Goal: Browse casually

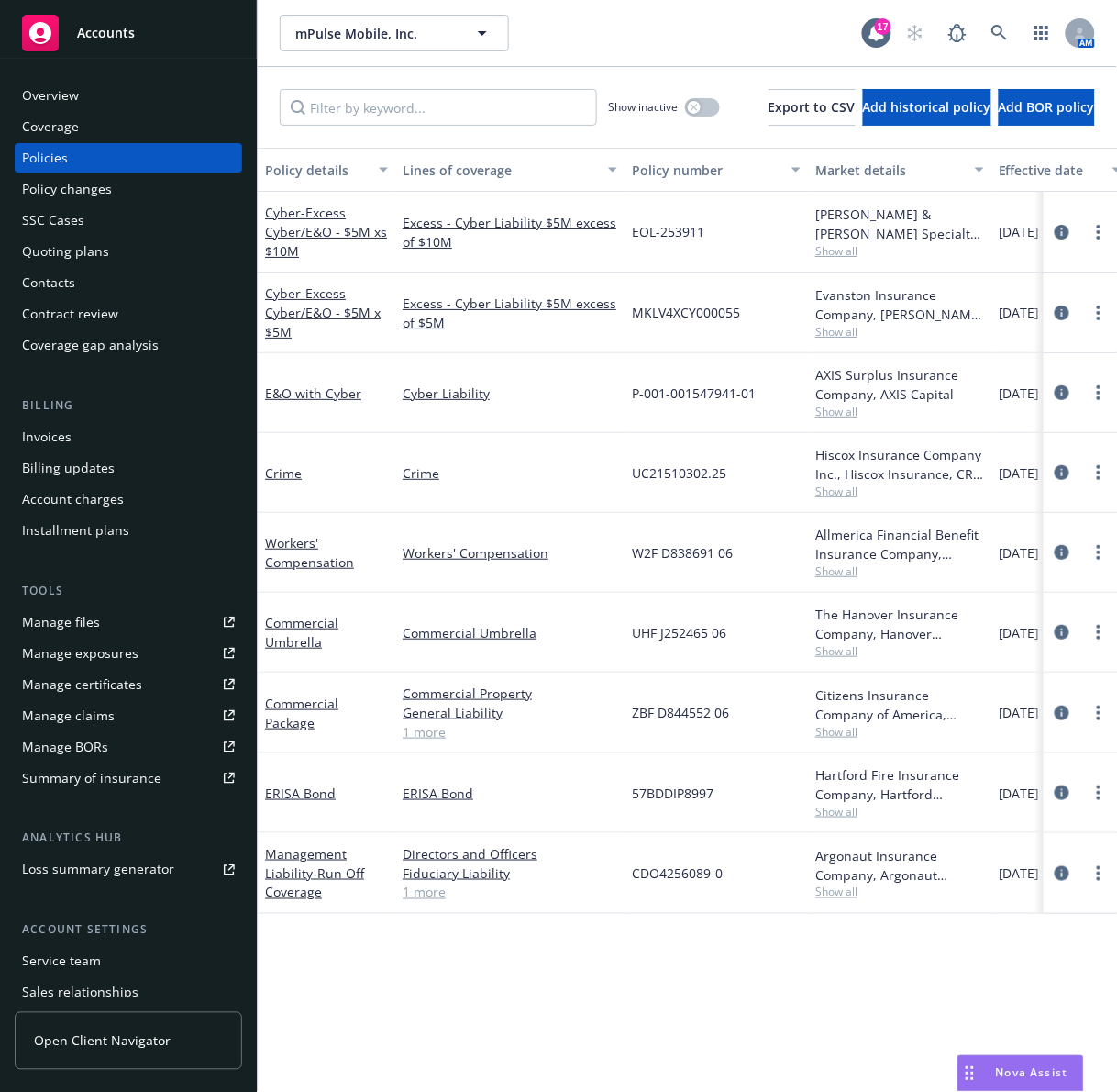
scroll to position [0, 322]
